Goal: Information Seeking & Learning: Learn about a topic

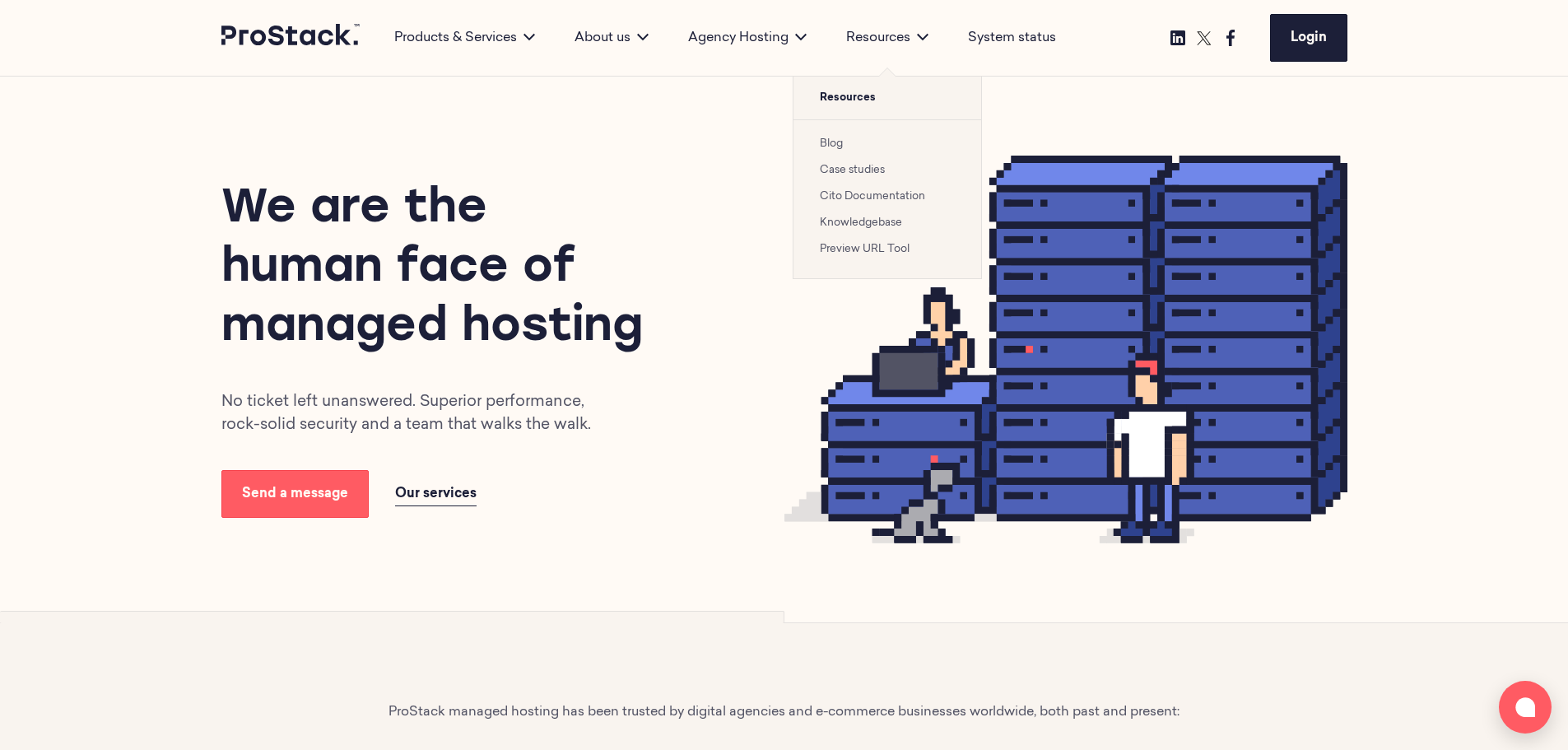
click at [866, 168] on link "Case studies" at bounding box center [852, 170] width 65 height 11
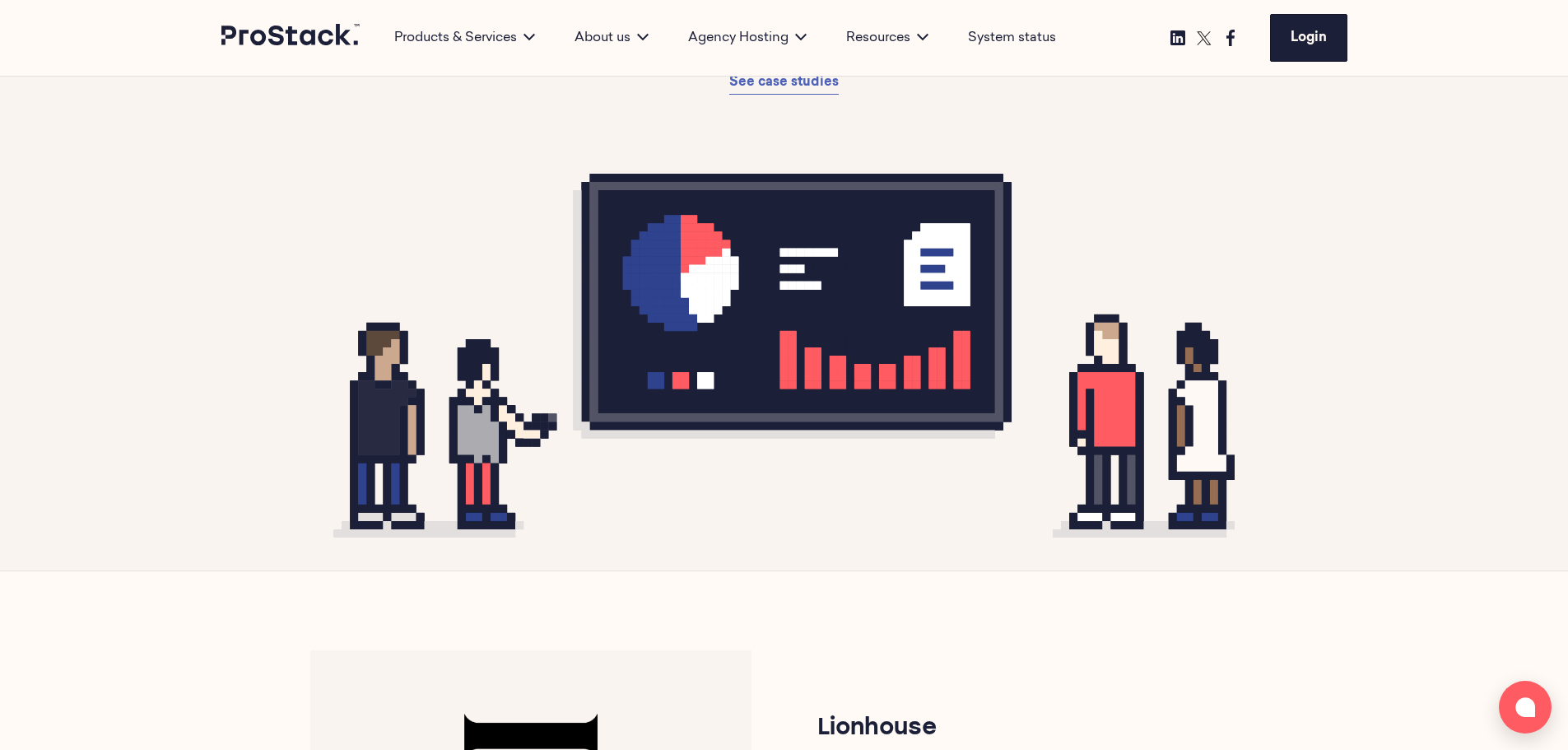
scroll to position [246, 0]
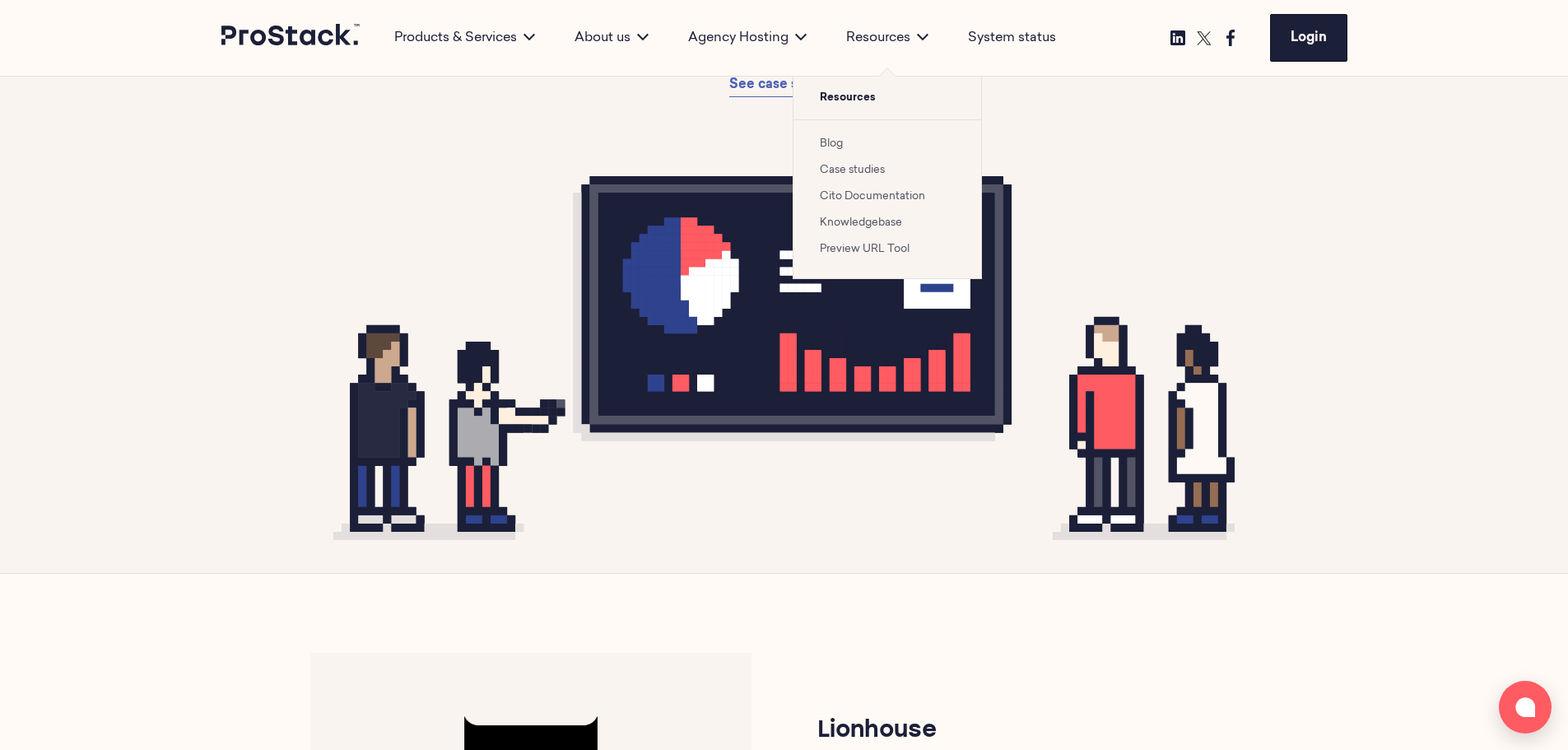
click at [873, 173] on link "Case studies" at bounding box center [852, 170] width 65 height 11
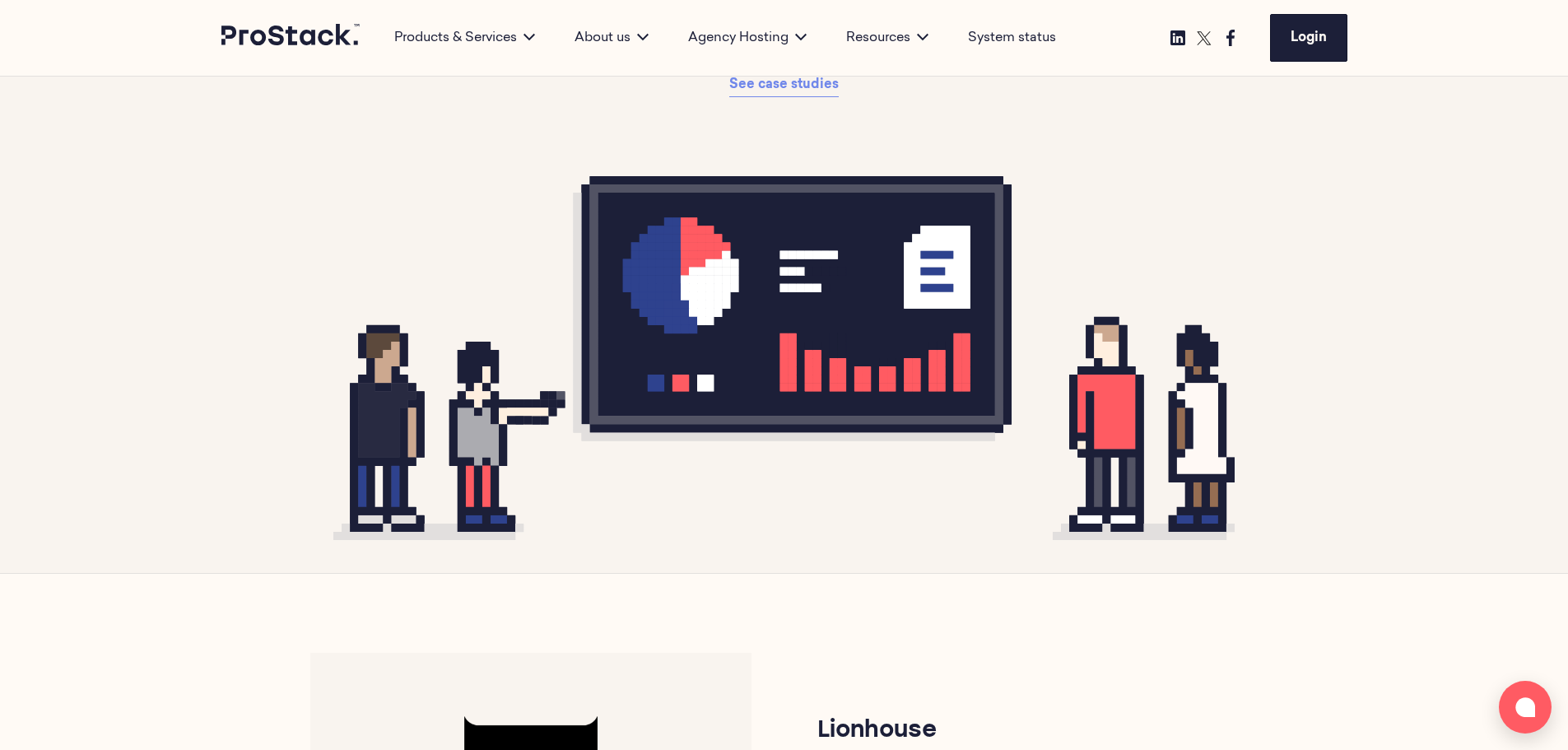
click at [792, 85] on span "See case studies" at bounding box center [783, 85] width 109 height 13
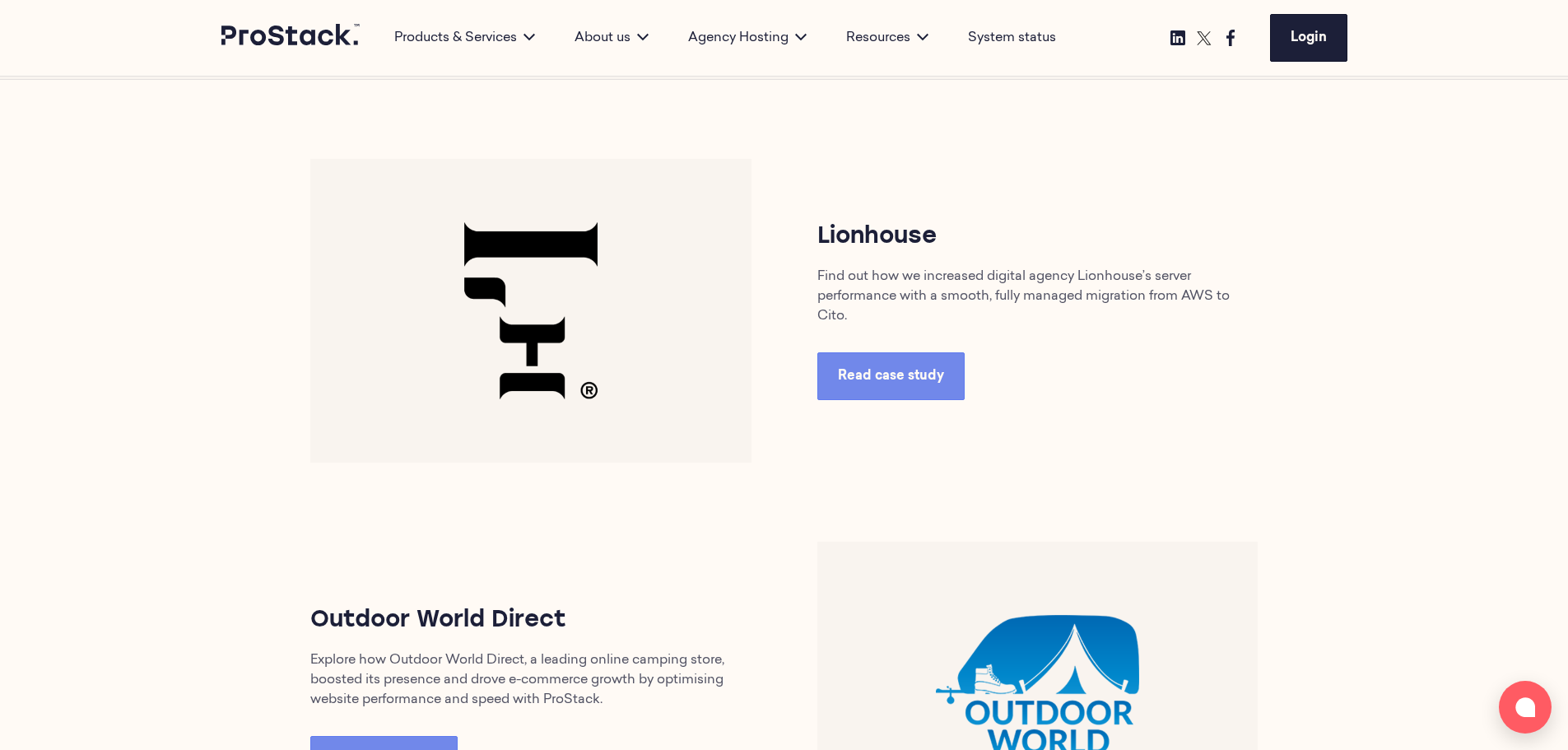
scroll to position [744, 0]
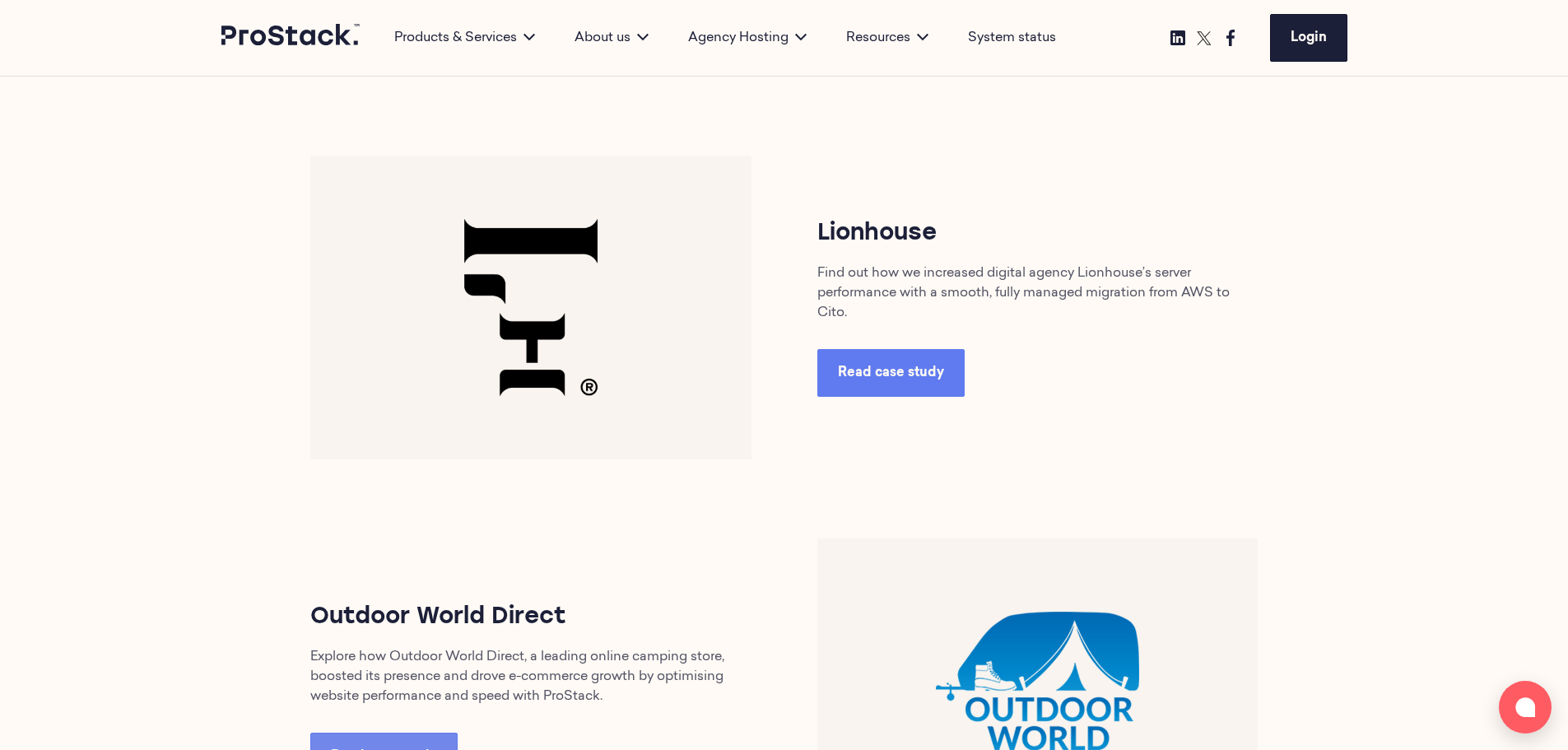
click at [873, 378] on span "Read case study" at bounding box center [891, 373] width 106 height 13
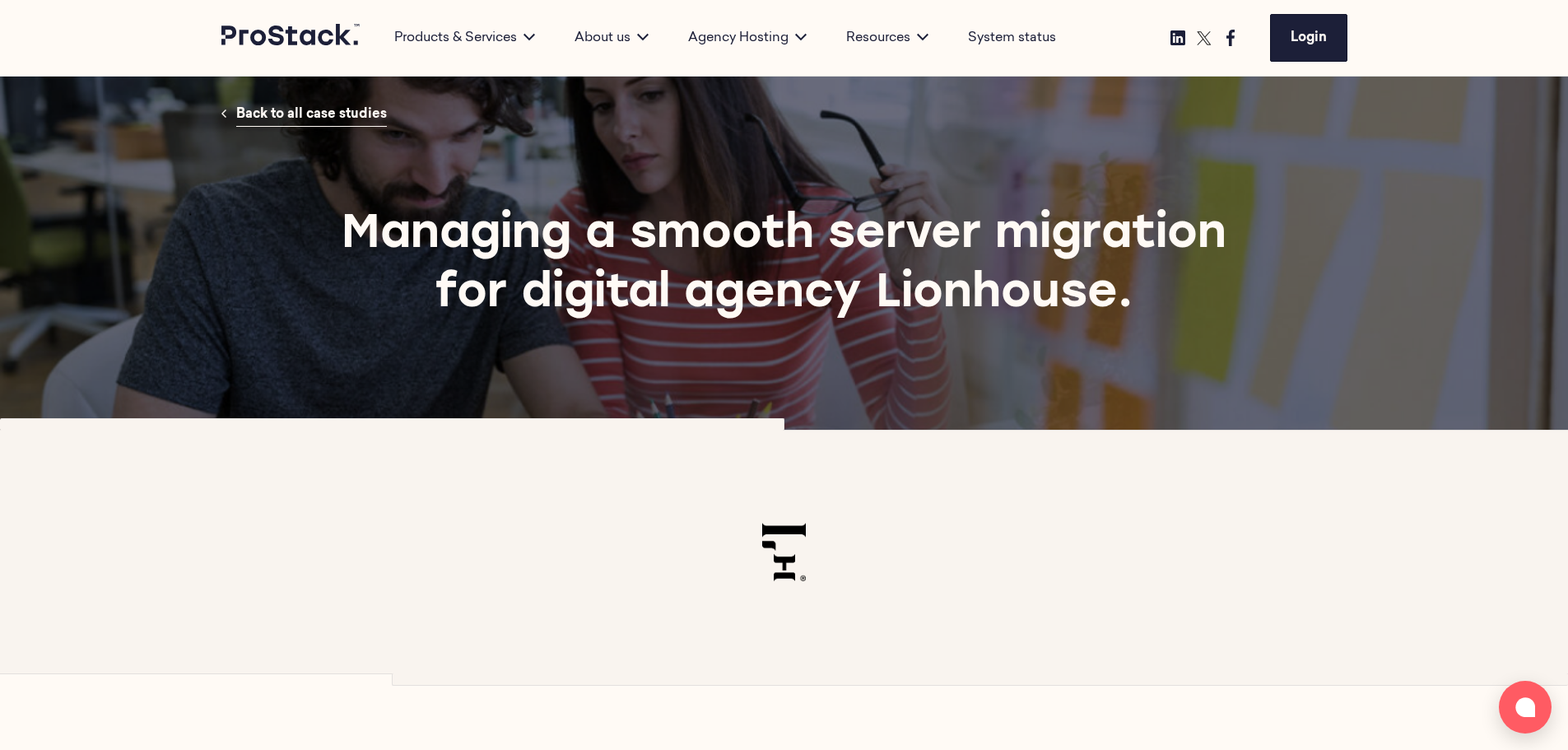
scroll to position [411, 0]
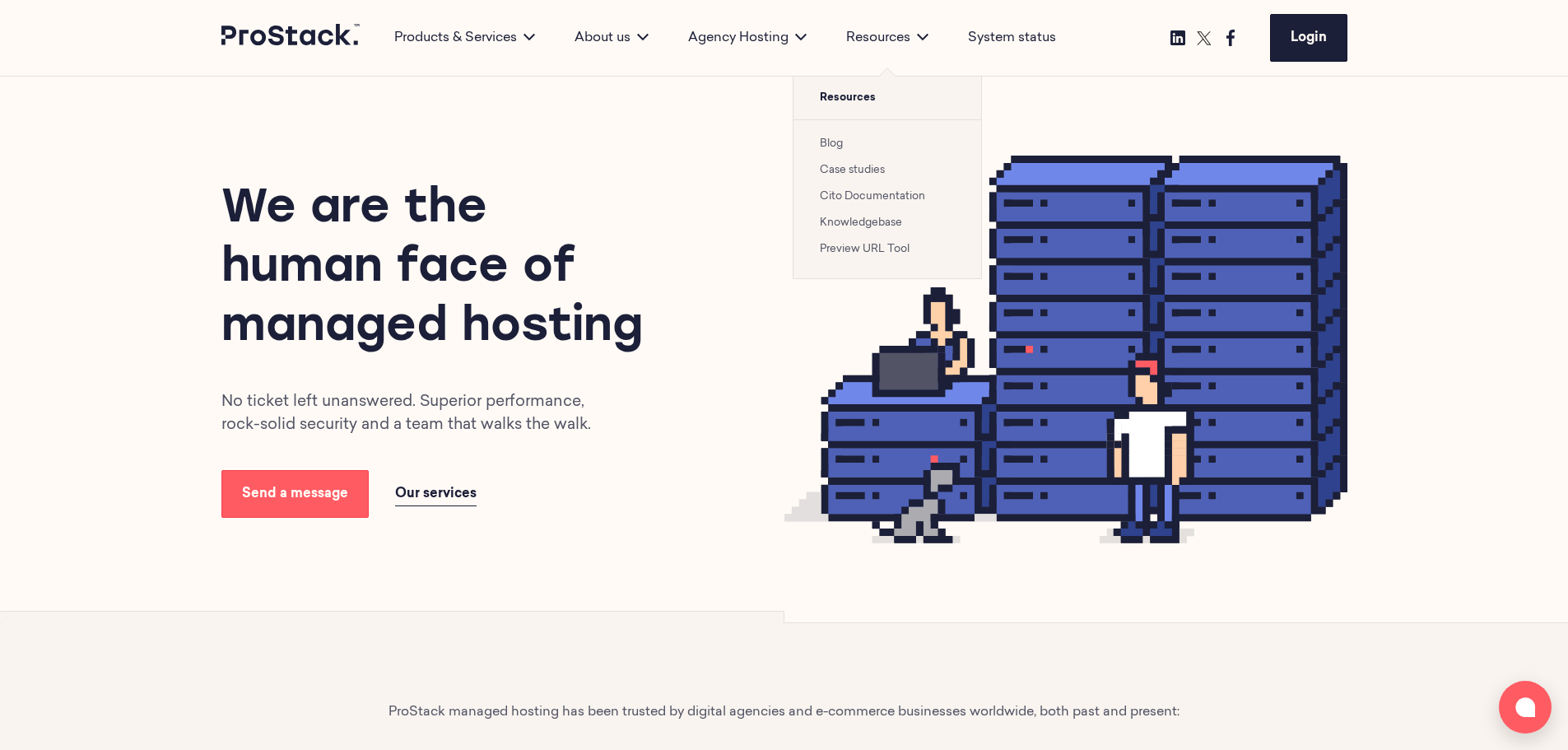
click at [861, 170] on link "Case studies" at bounding box center [852, 170] width 65 height 11
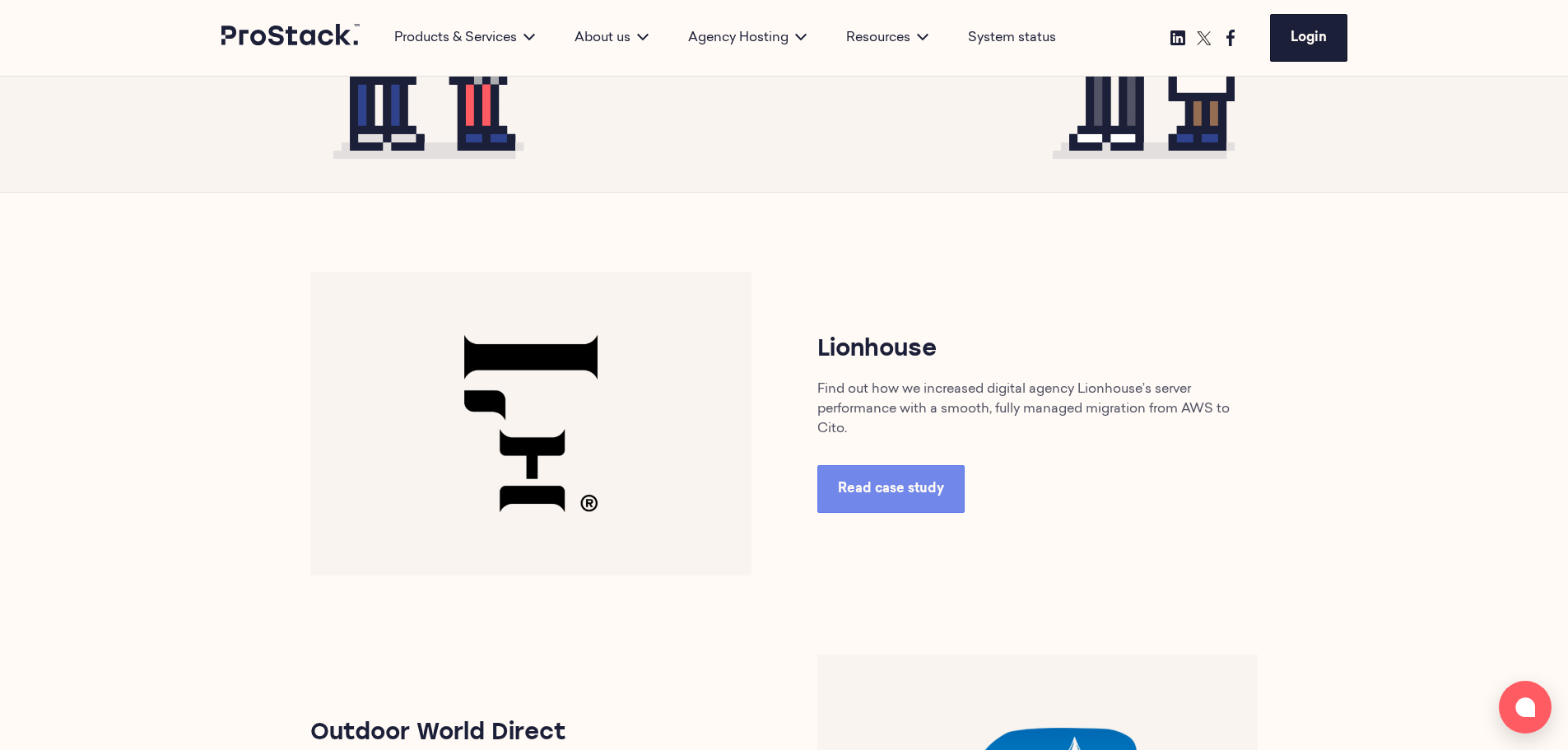
scroll to position [740, 0]
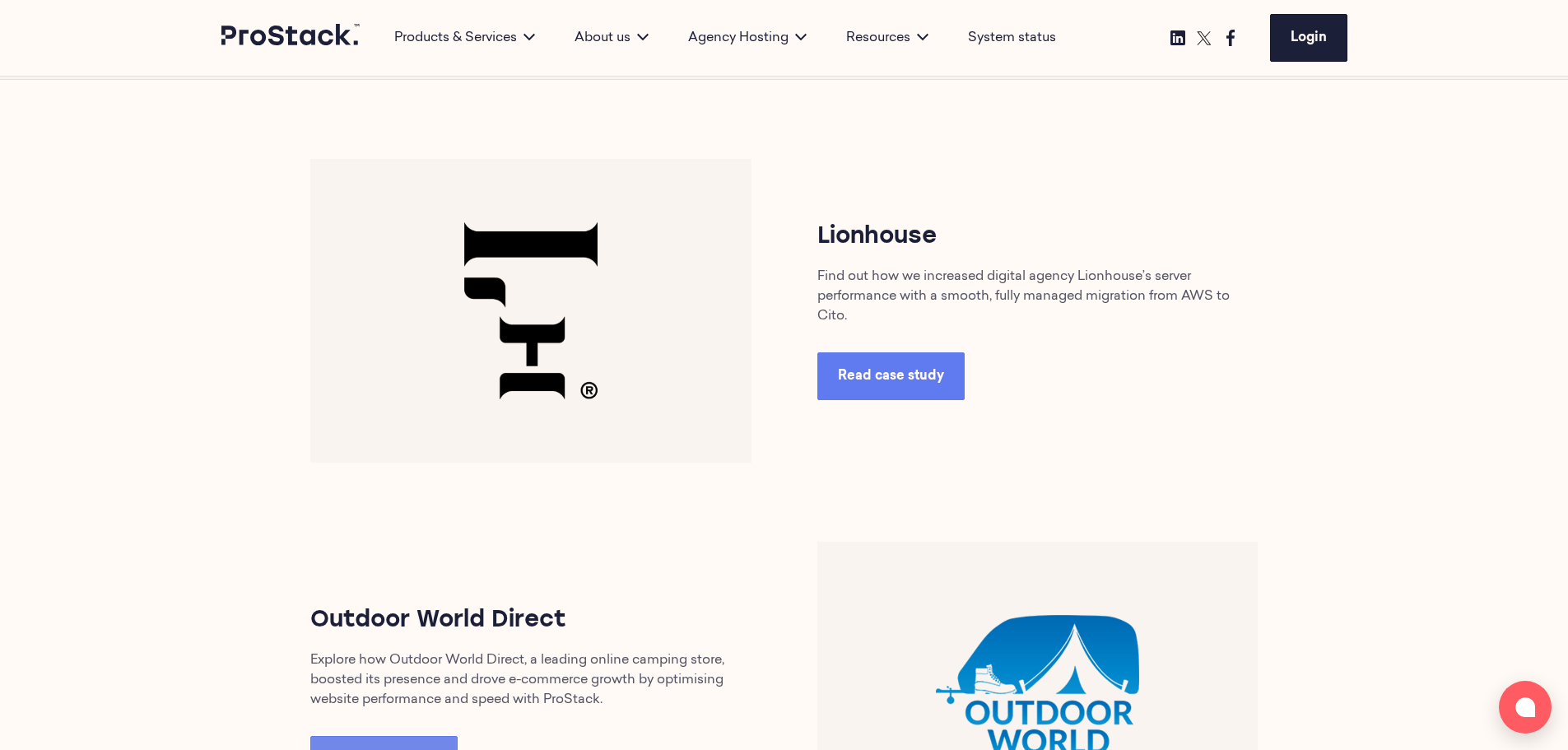
click at [877, 383] on span "Read case study" at bounding box center [891, 375] width 106 height 13
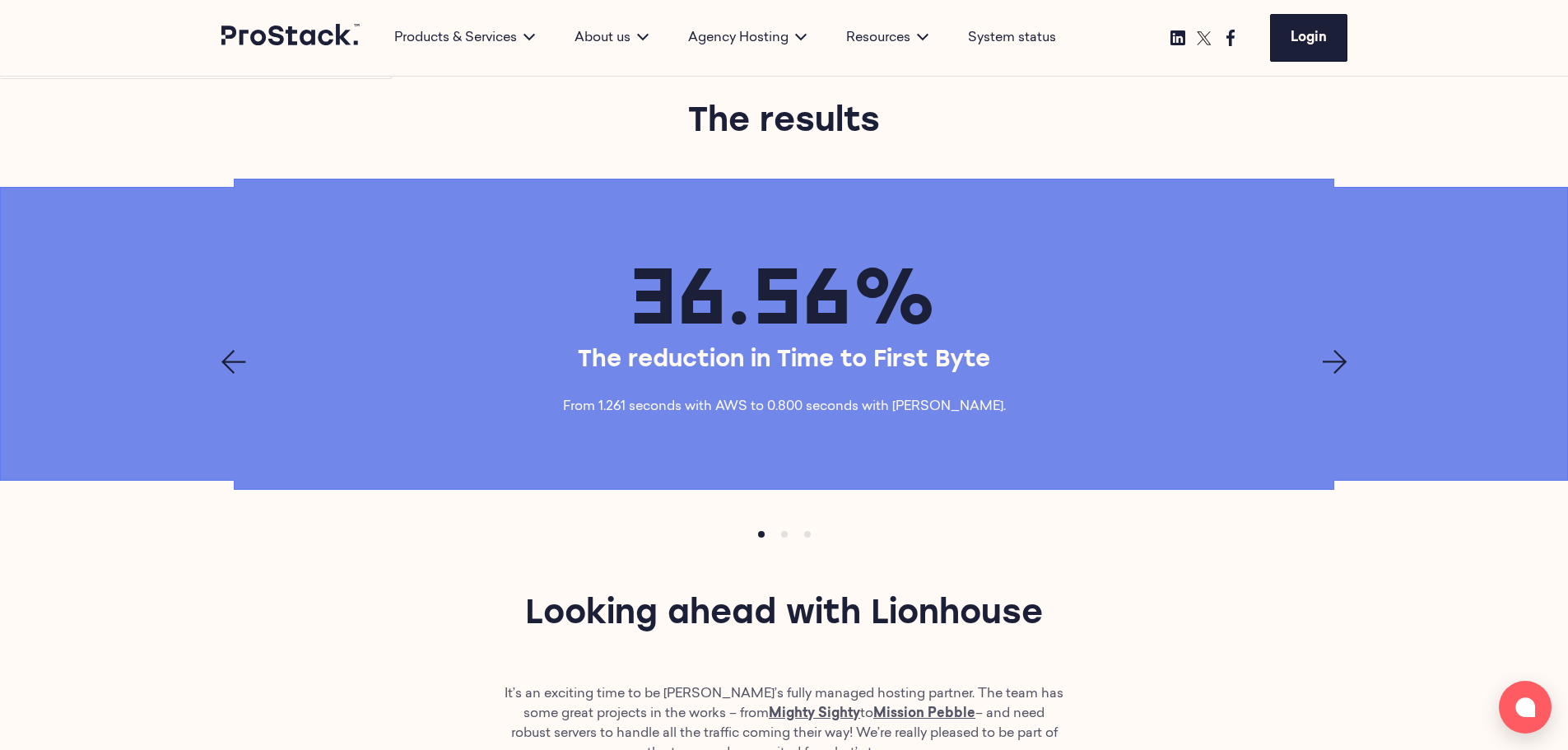
scroll to position [2222, 0]
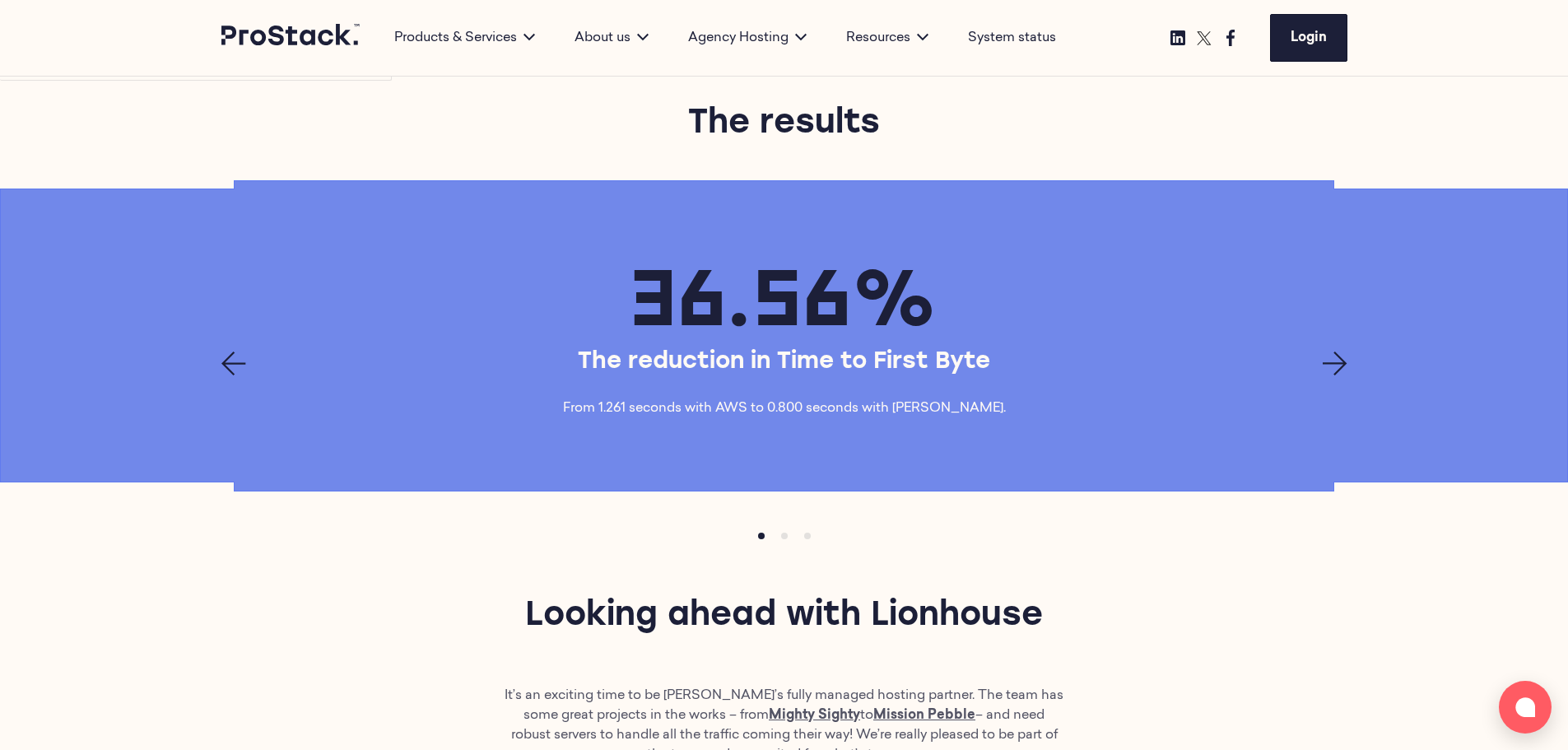
click at [1336, 351] on icon "Next page" at bounding box center [1335, 364] width 25 height 25
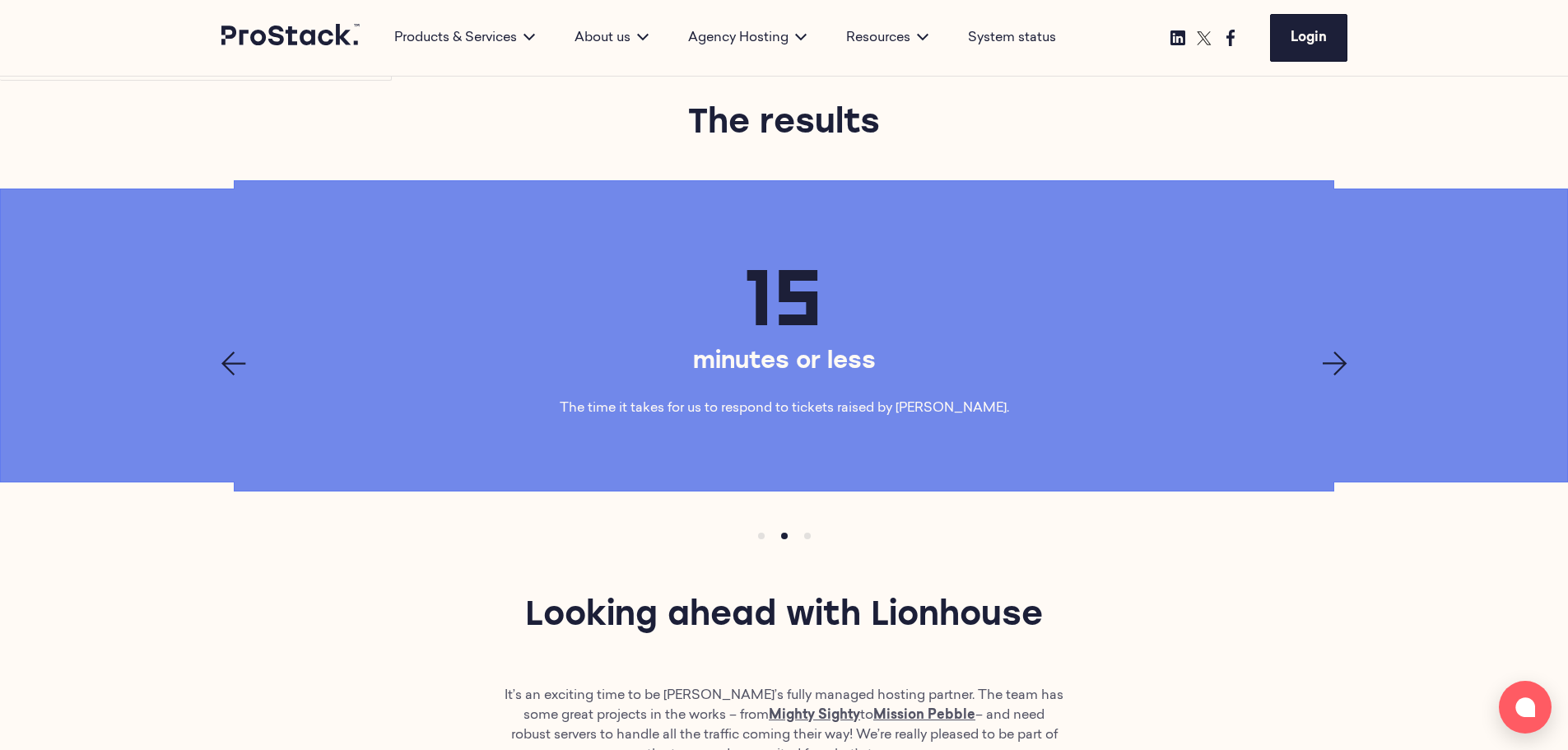
click at [1333, 351] on icon "Next page" at bounding box center [1335, 364] width 25 height 25
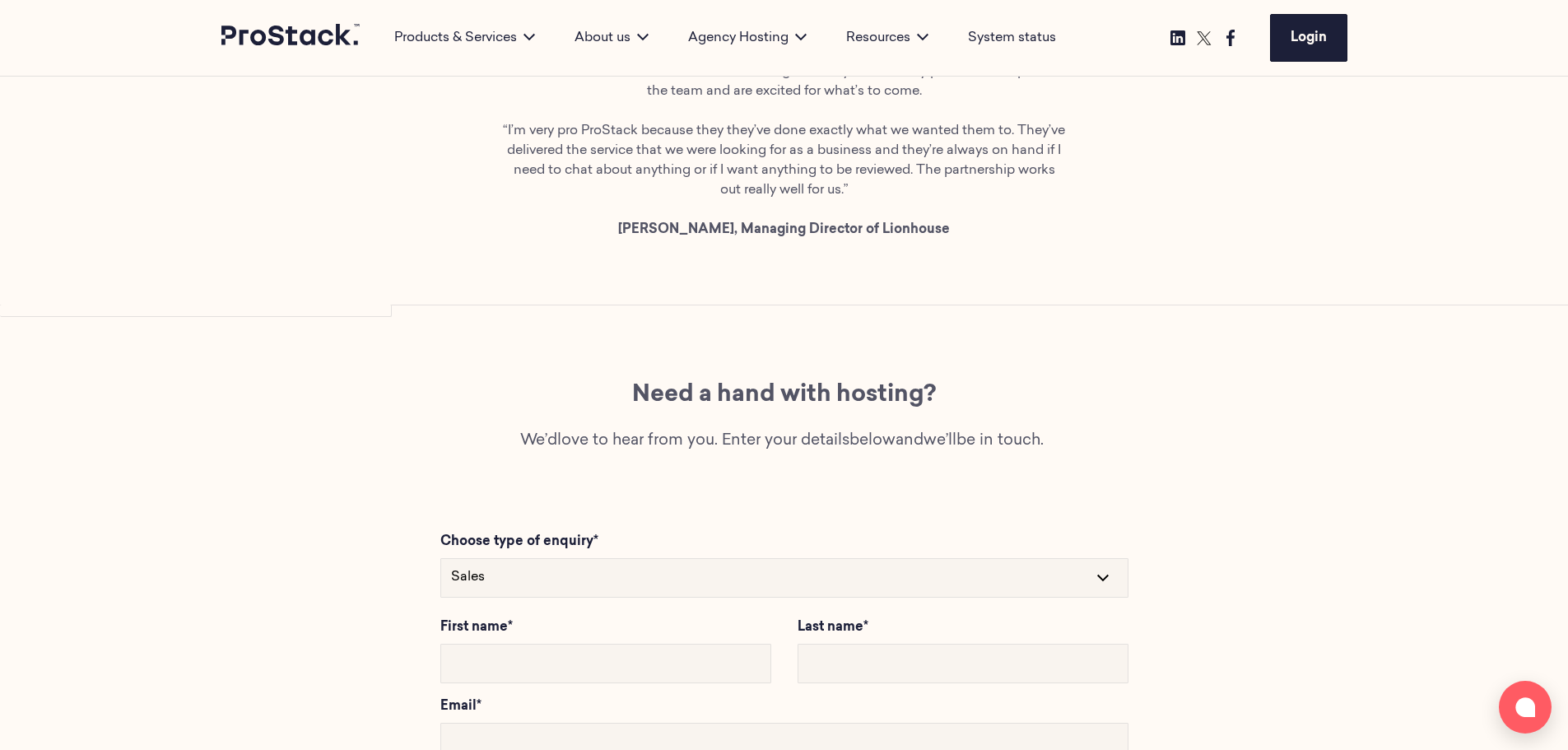
scroll to position [2798, 0]
